Goal: Communication & Community: Answer question/provide support

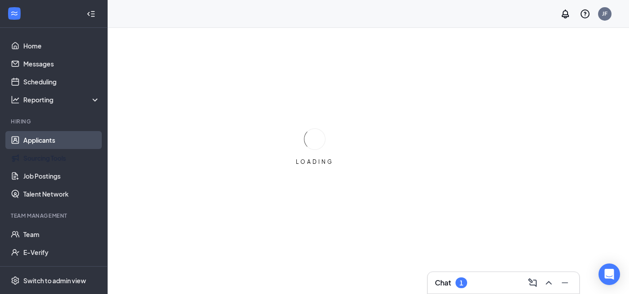
click at [61, 140] on link "Applicants" at bounding box center [61, 140] width 77 height 18
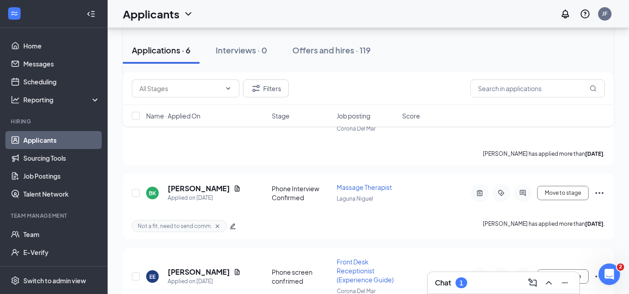
scroll to position [426, 0]
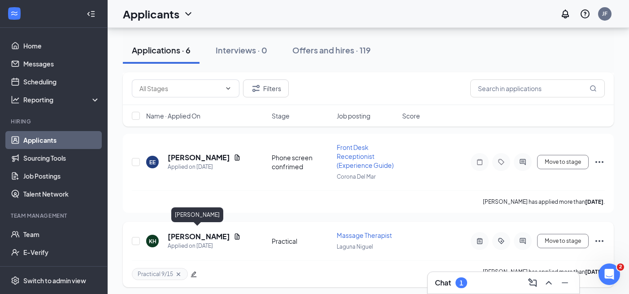
click at [202, 231] on h5 "[PERSON_NAME]" at bounding box center [199, 236] width 62 height 10
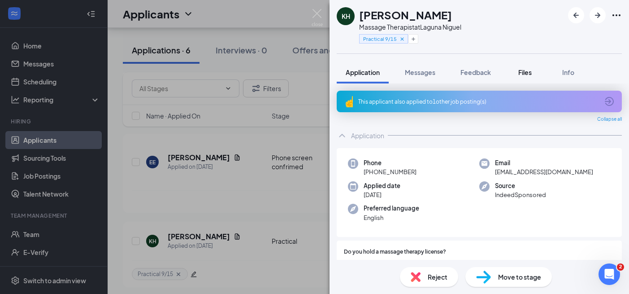
click at [532, 73] on span "Files" at bounding box center [524, 72] width 13 height 8
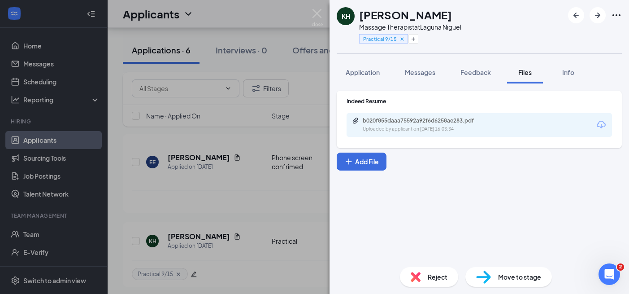
click at [245, 187] on div "KH [PERSON_NAME] Massage Therapist at [GEOGRAPHIC_DATA] Practical 9/15 Applicat…" at bounding box center [314, 147] width 629 height 294
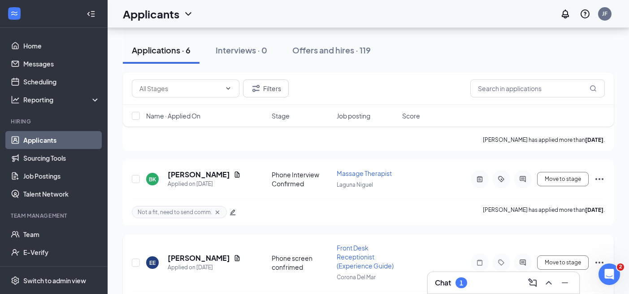
scroll to position [426, 0]
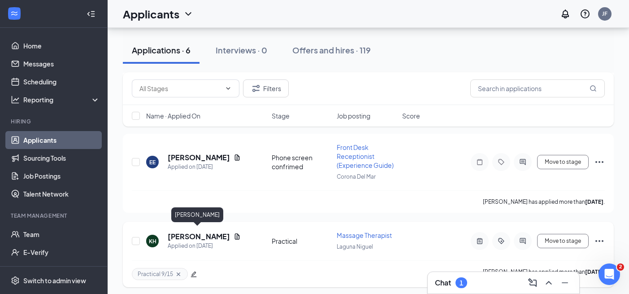
click at [203, 231] on h5 "[PERSON_NAME]" at bounding box center [199, 236] width 62 height 10
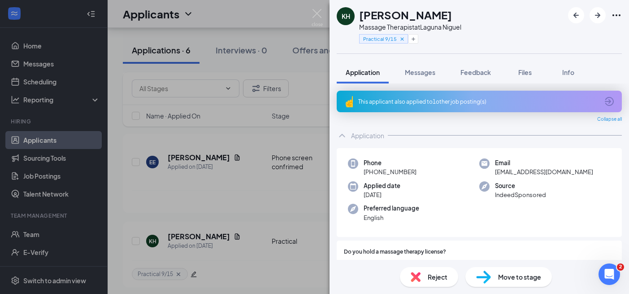
click at [515, 278] on span "Move to stage" at bounding box center [519, 277] width 43 height 10
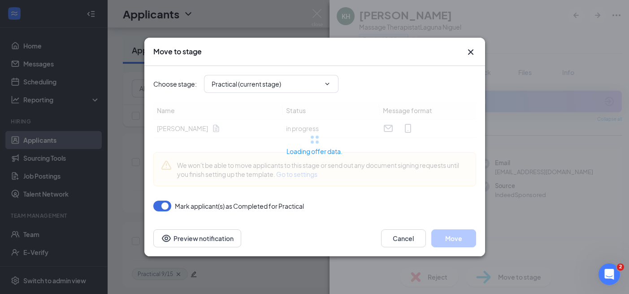
type input "Offer Letter (next stage)"
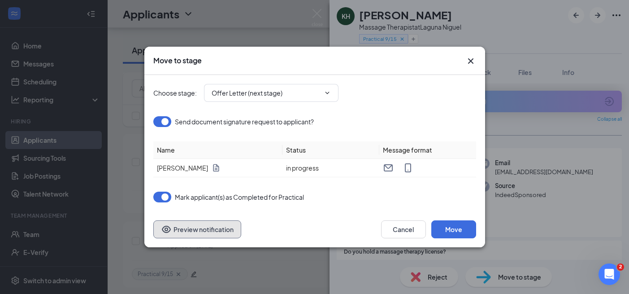
click at [199, 233] on button "Preview notification" at bounding box center [197, 229] width 88 height 18
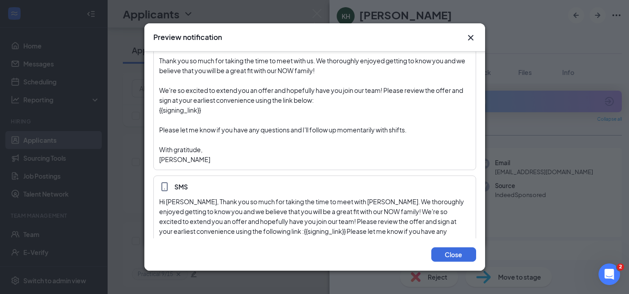
scroll to position [101, 0]
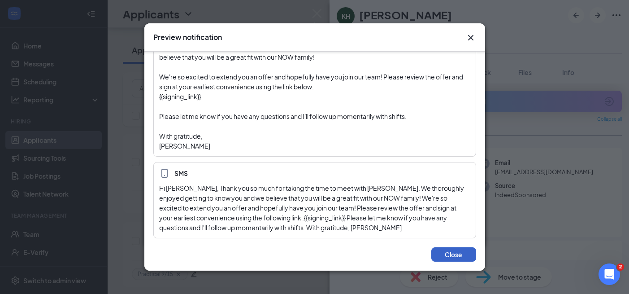
click at [470, 257] on button "Close" at bounding box center [453, 254] width 45 height 14
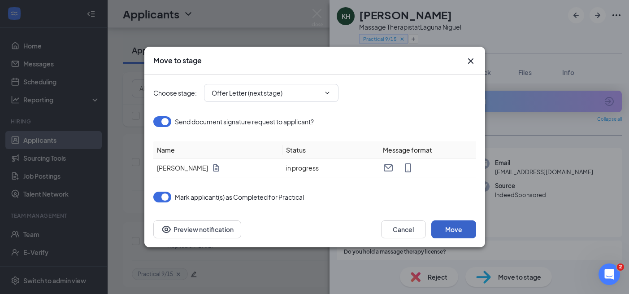
click at [449, 227] on button "Move" at bounding box center [453, 229] width 45 height 18
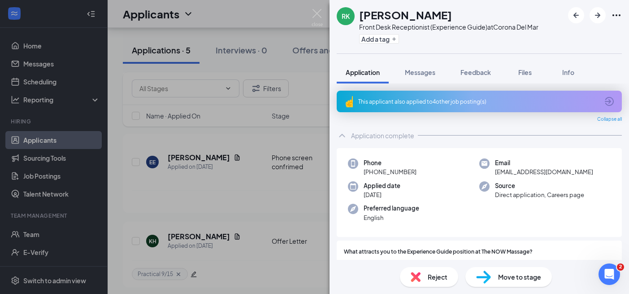
click at [30, 75] on div "[PERSON_NAME] [PERSON_NAME] Front Desk Receptionist (Experience Guide) at Coron…" at bounding box center [314, 147] width 629 height 294
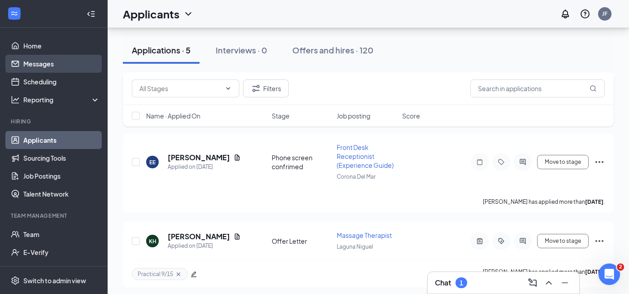
click at [45, 60] on link "Messages" at bounding box center [61, 64] width 77 height 18
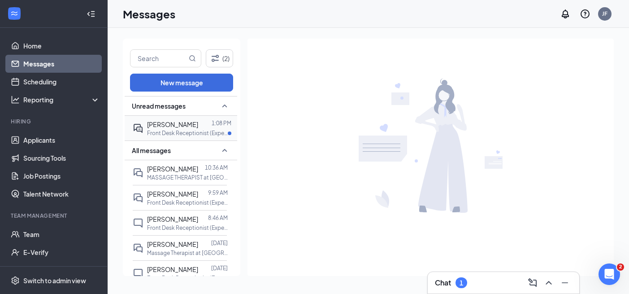
click at [164, 131] on p "Front Desk Receptionist (Experience Guide) at [GEOGRAPHIC_DATA]" at bounding box center [187, 133] width 81 height 8
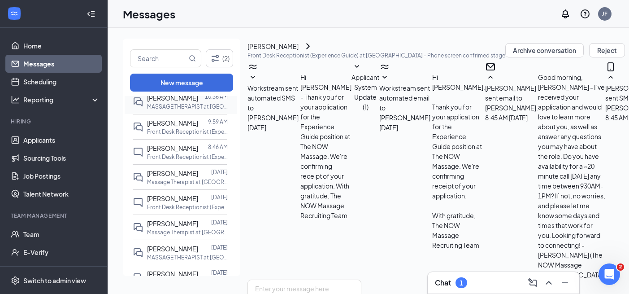
scroll to position [72, 0]
click at [172, 226] on span "[PERSON_NAME]" at bounding box center [172, 222] width 51 height 8
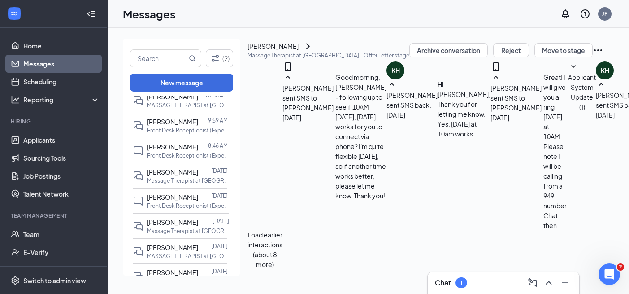
scroll to position [30, 0]
paste textarea "As for shifts, we're aligned to 5 shifts per week. Below is what I have down fr…"
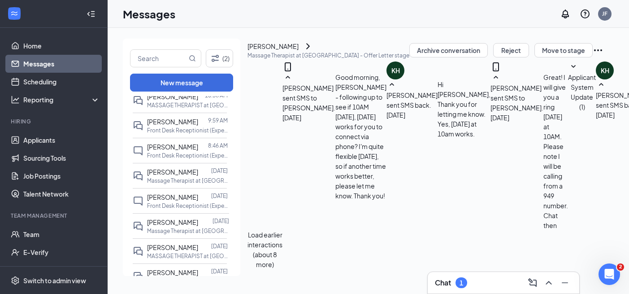
drag, startPoint x: 305, startPoint y: 200, endPoint x: 414, endPoint y: 210, distance: 109.4
paste textarea "(3-9, 245PM arrival)"
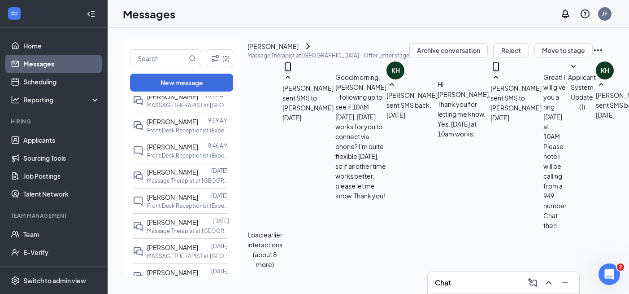
drag, startPoint x: 438, startPoint y: 201, endPoint x: 307, endPoint y: 202, distance: 131.0
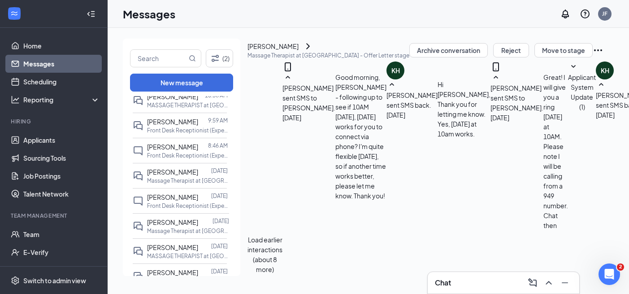
scroll to position [39, 0]
drag, startPoint x: 412, startPoint y: 206, endPoint x: 311, endPoint y: 205, distance: 101.4
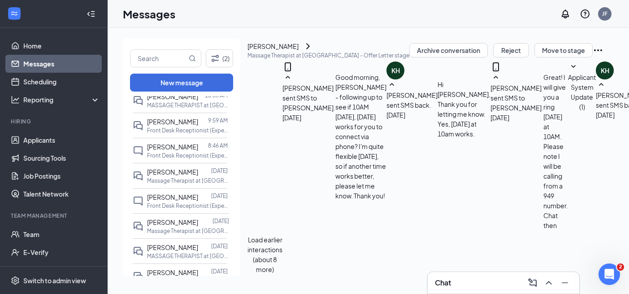
drag, startPoint x: 398, startPoint y: 229, endPoint x: 304, endPoint y: 228, distance: 94.2
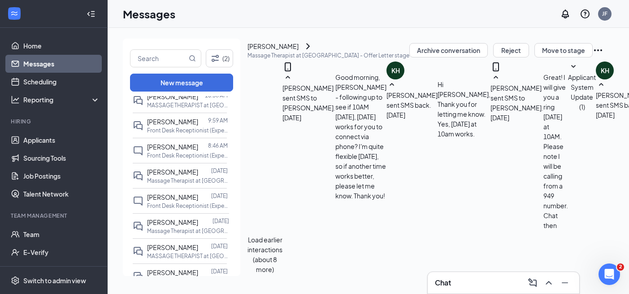
scroll to position [0, 0]
paste textarea "(3-9PM, 245PM arrival)"
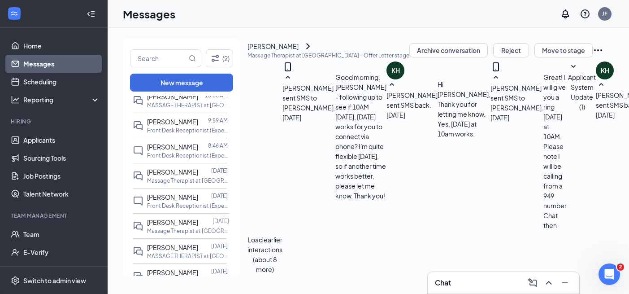
paste textarea "(3-9PM, 245PM arrival)"
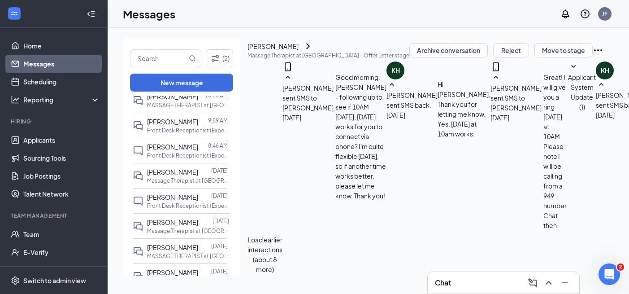
scroll to position [879, 0]
drag, startPoint x: 276, startPoint y: 222, endPoint x: 253, endPoint y: 222, distance: 23.3
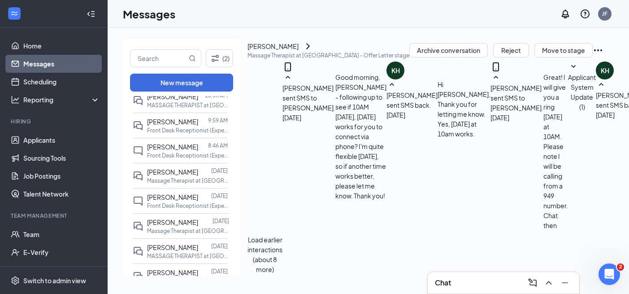
scroll to position [35, 0]
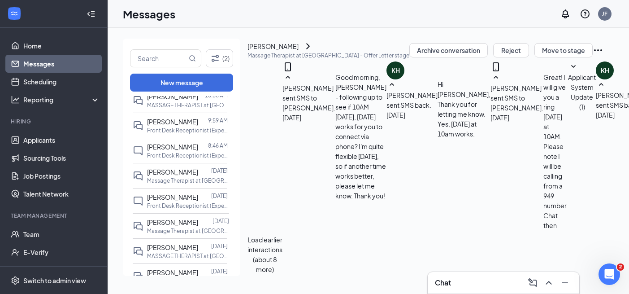
type textarea "As for shifts, for one of your three shifts would you prefer: - [DATE] AM (10AM…"
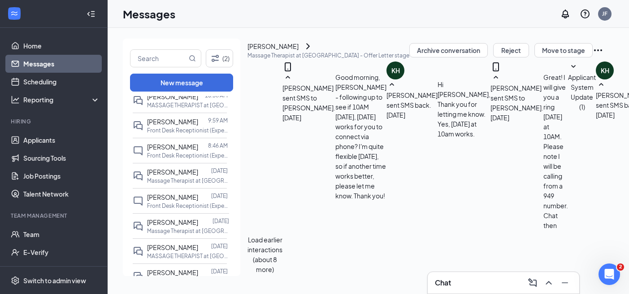
scroll to position [1016, 0]
